Goal: Task Accomplishment & Management: Use online tool/utility

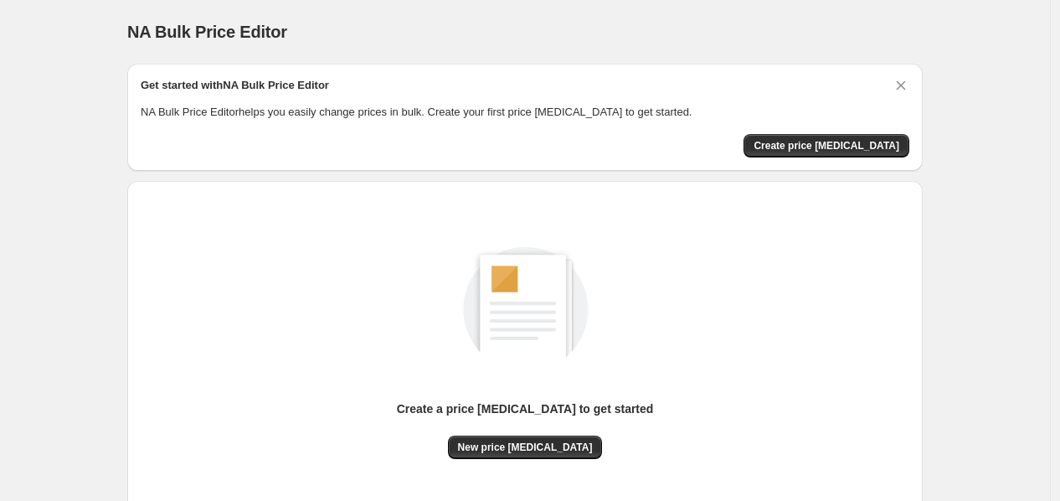
scroll to position [126, 0]
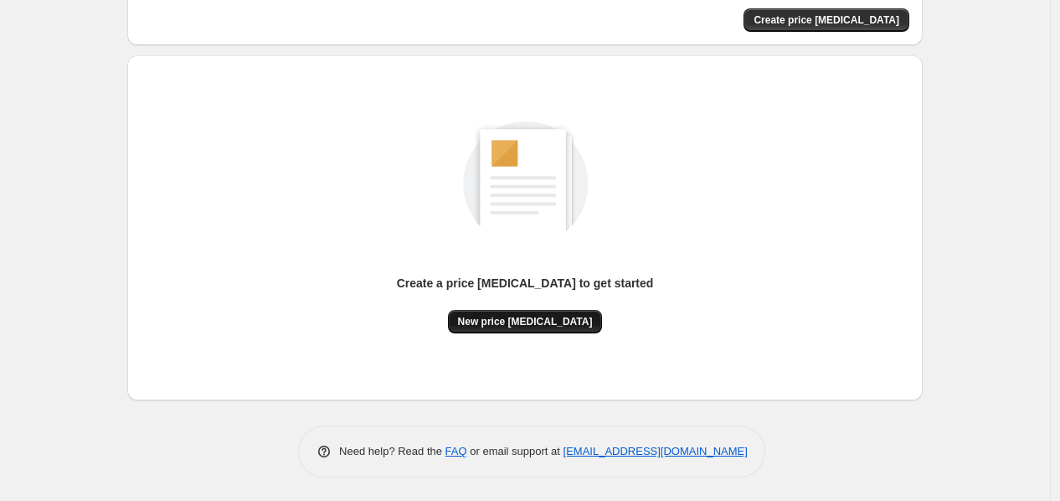
click at [517, 327] on button "New price [MEDICAL_DATA]" at bounding box center [525, 321] width 155 height 23
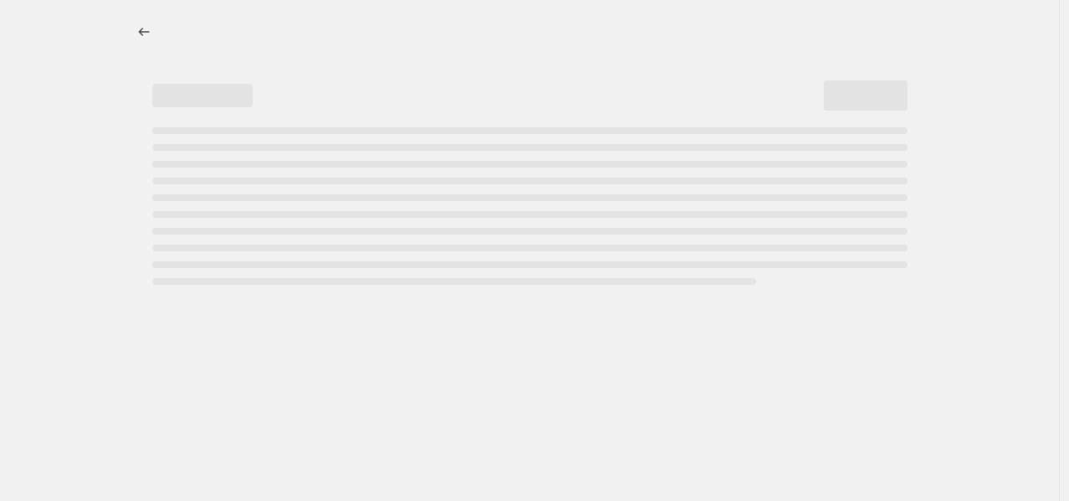
select select "percentage"
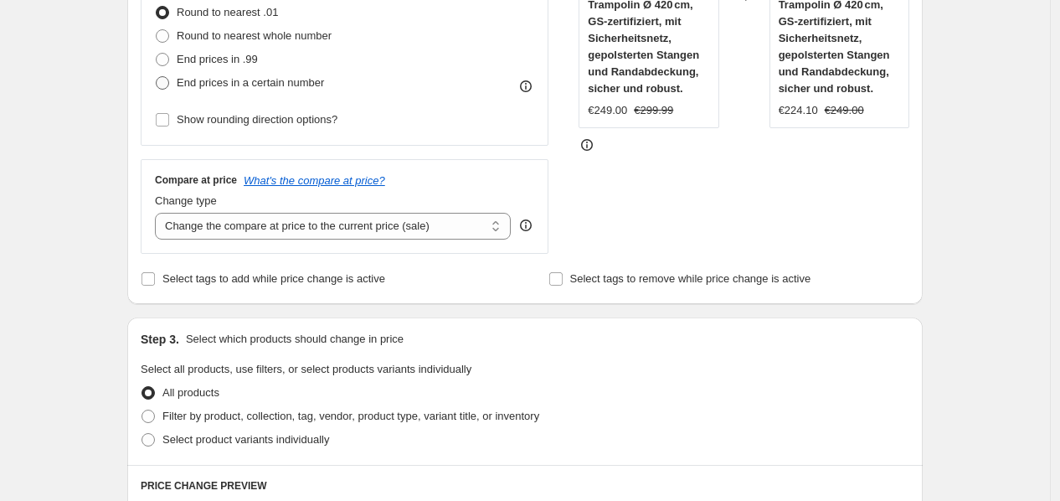
scroll to position [279, 0]
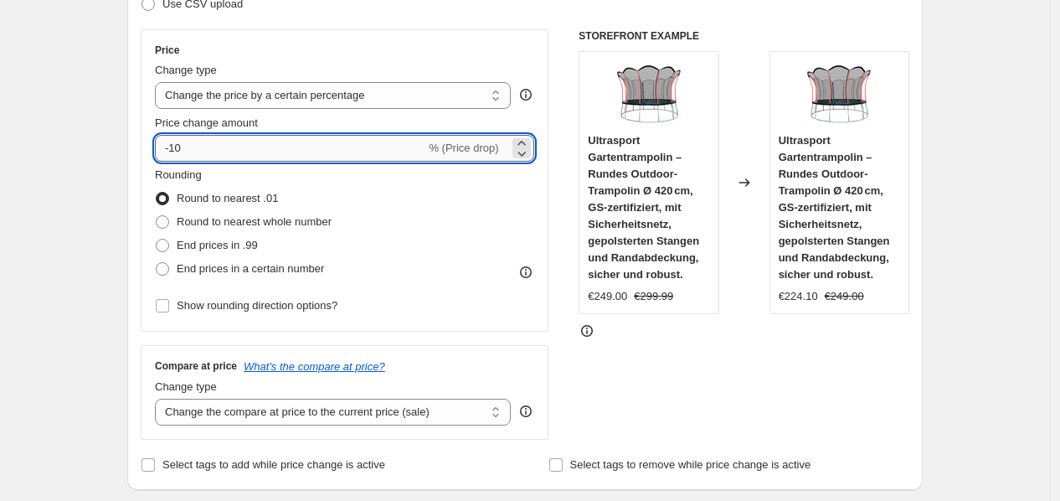
click at [231, 149] on input "-10" at bounding box center [290, 148] width 270 height 27
type input "-1"
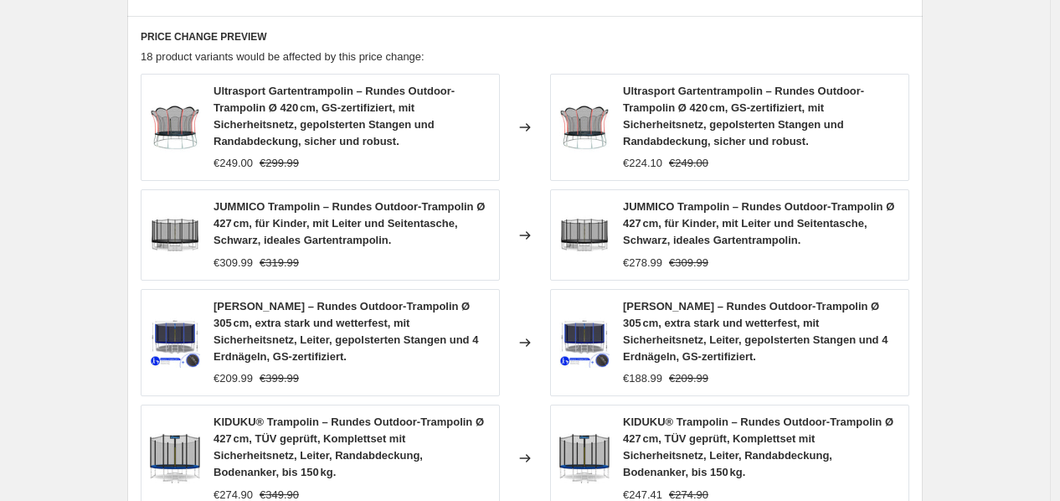
scroll to position [1352, 0]
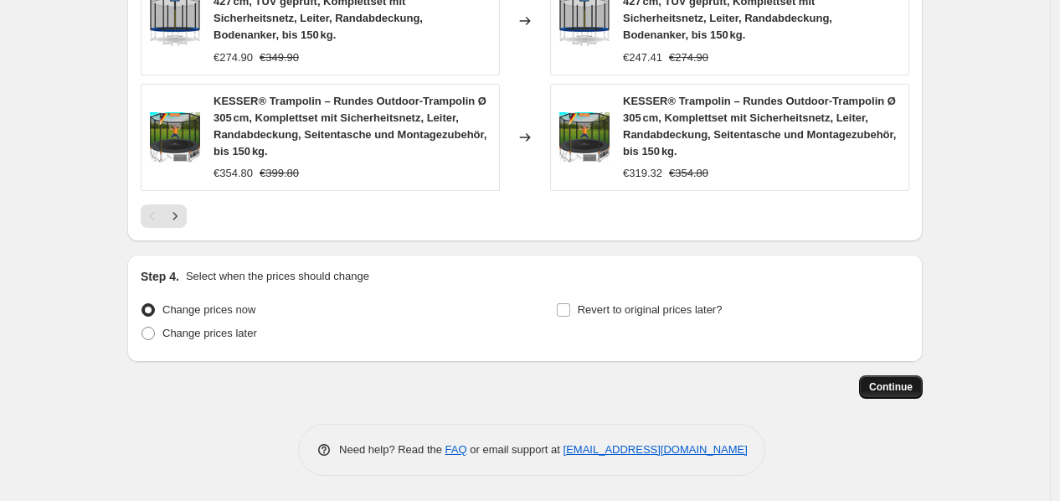
type input "-35"
click at [897, 379] on button "Continue" at bounding box center [891, 386] width 64 height 23
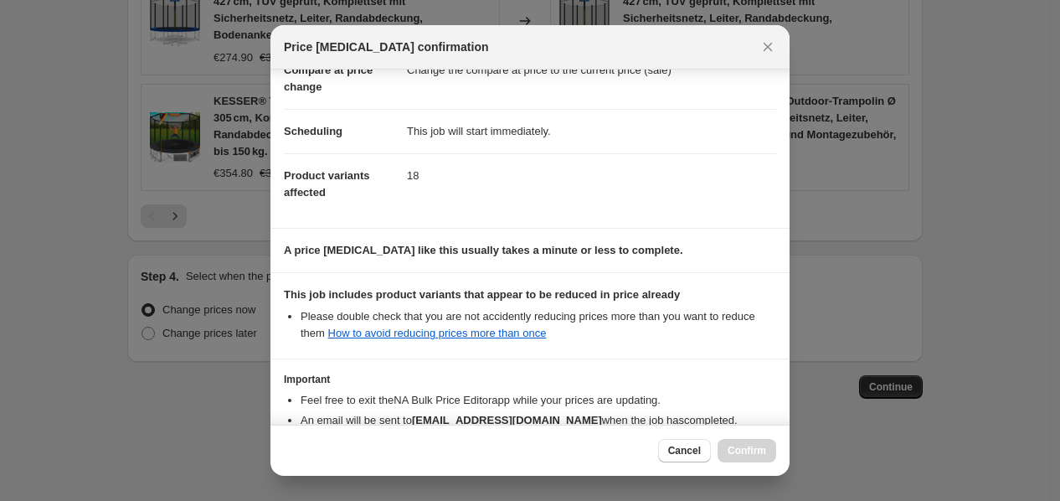
scroll to position [203, 0]
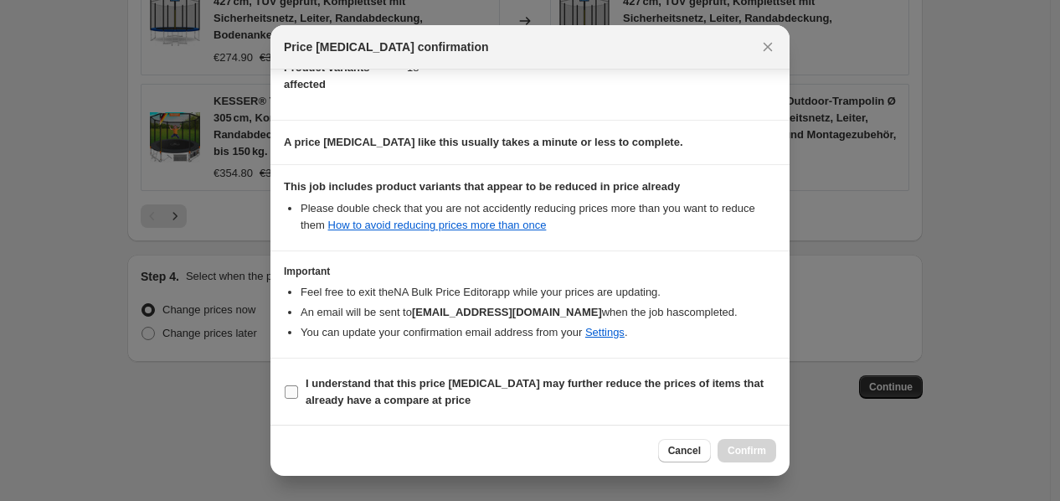
click at [297, 379] on label "I understand that this price change job may further reduce the prices of items …" at bounding box center [530, 392] width 492 height 40
click at [297, 385] on input "I understand that this price change job may further reduce the prices of items …" at bounding box center [291, 391] width 13 height 13
checkbox input "true"
click at [752, 445] on span "Confirm" at bounding box center [747, 450] width 39 height 13
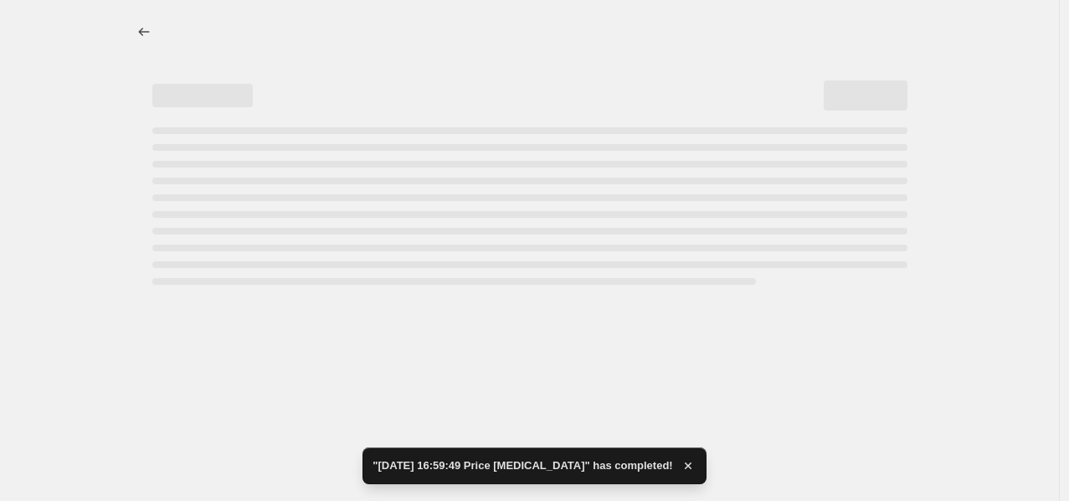
select select "percentage"
